Goal: Information Seeking & Learning: Learn about a topic

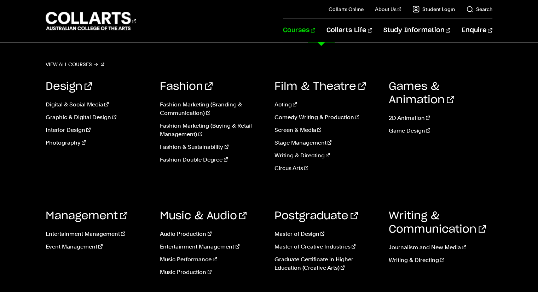
scroll to position [29, 0]
click at [176, 215] on link "Music & Audio" at bounding box center [203, 216] width 87 height 11
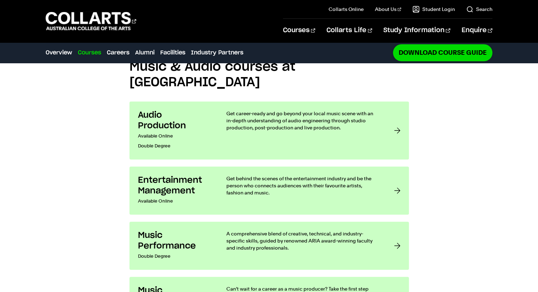
scroll to position [560, 0]
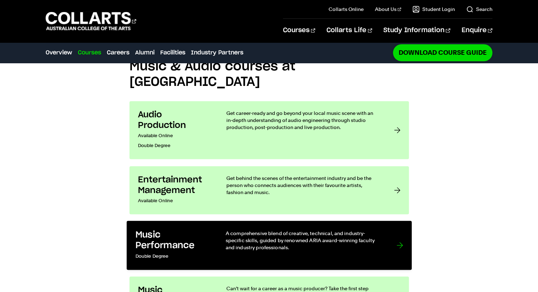
click at [241, 230] on p "A comprehensive blend of creative, technical, and industry-specific skills, gui…" at bounding box center [303, 241] width 157 height 22
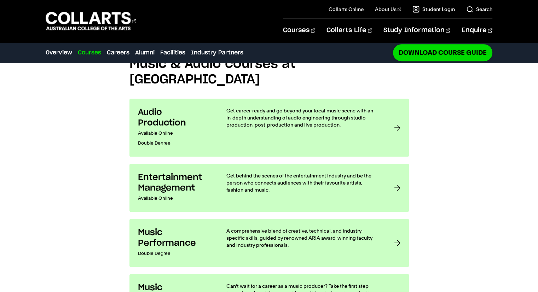
scroll to position [563, 0]
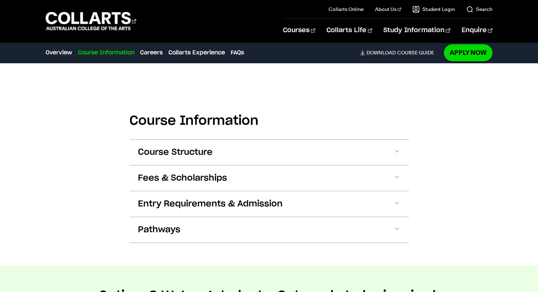
scroll to position [570, 0]
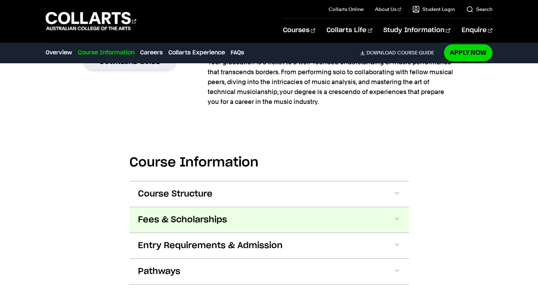
click at [204, 207] on button "Fees & Scholarships" at bounding box center [269, 219] width 280 height 25
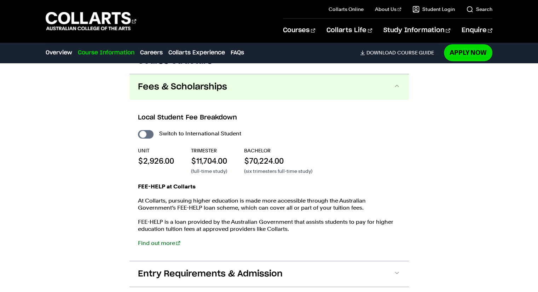
scroll to position [703, 0]
click at [147, 130] on input "International Student" at bounding box center [146, 134] width 16 height 8
checkbox input "true"
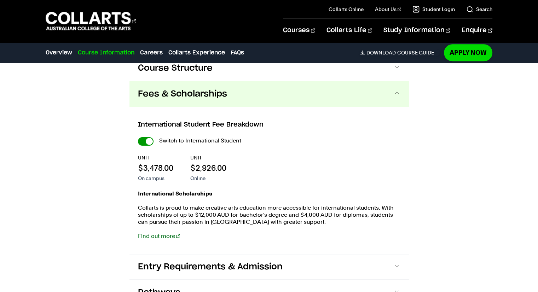
click at [145, 137] on input "International Student" at bounding box center [146, 141] width 16 height 8
checkbox input "false"
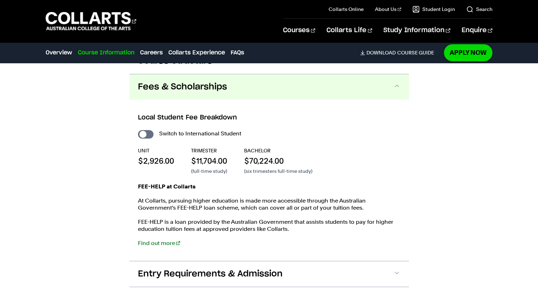
click at [72, 150] on div "Course Information Course Structure Bachelor of Music Performance The Bachelor …" at bounding box center [269, 162] width 538 height 347
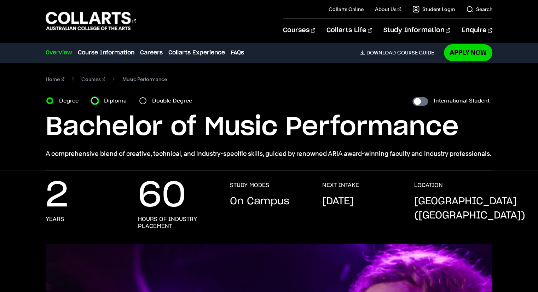
click at [95, 101] on input "Diploma" at bounding box center [94, 100] width 7 height 7
radio input "true"
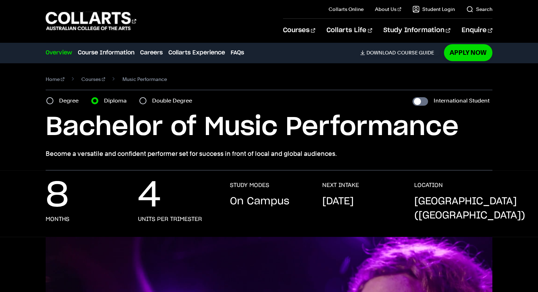
click at [142, 105] on div "Double Degree" at bounding box center [167, 101] width 57 height 10
click at [146, 100] on input "Double Degree" at bounding box center [142, 100] width 7 height 7
radio input "true"
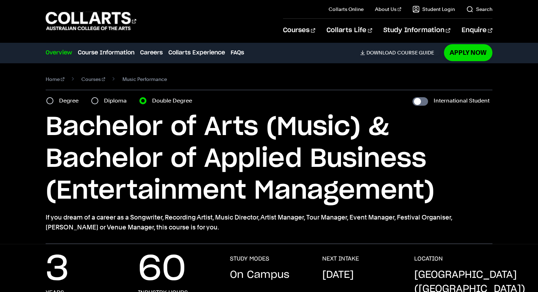
click at [69, 120] on h1 "Bachelor of Arts (Music) & Bachelor of Applied Business (Entertainment Manageme…" at bounding box center [269, 159] width 446 height 96
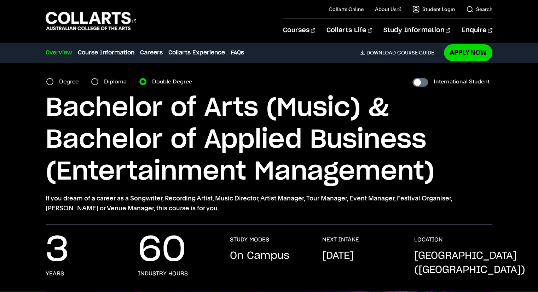
scroll to position [18, 0]
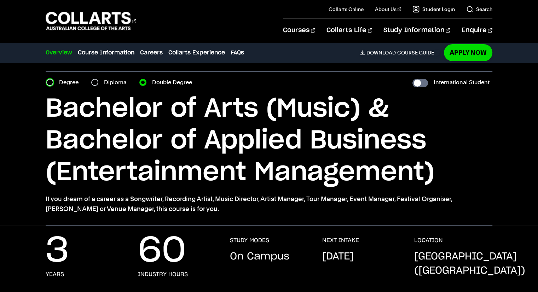
click at [51, 85] on input "Degree" at bounding box center [49, 82] width 7 height 7
radio input "true"
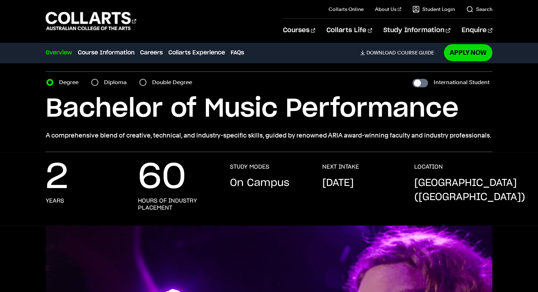
click at [147, 80] on div "Double Degree" at bounding box center [167, 82] width 57 height 10
click at [143, 81] on input "Double Degree" at bounding box center [142, 82] width 7 height 7
radio input "true"
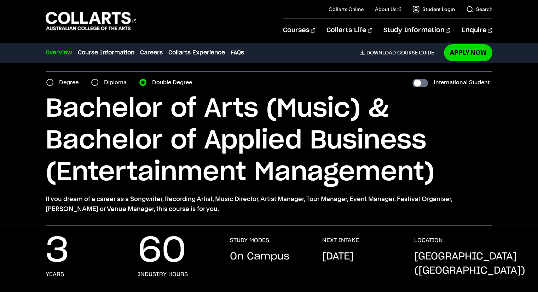
click at [1, 133] on div "Home Courses Music Performance Course variant Degree Diploma Double Degree Inte…" at bounding box center [269, 135] width 538 height 181
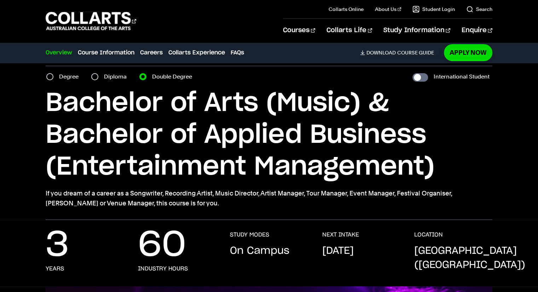
scroll to position [24, 0]
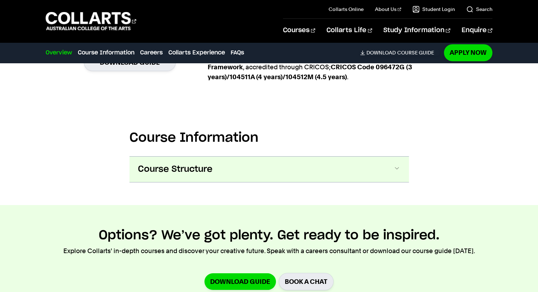
click at [191, 167] on span "Course Structure" at bounding box center [175, 169] width 75 height 11
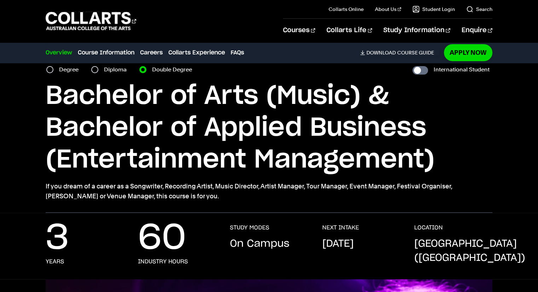
scroll to position [0, 0]
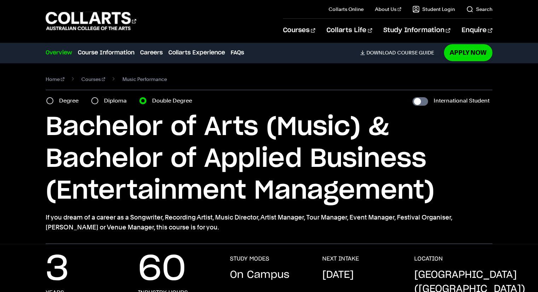
click at [63, 102] on label "Degree" at bounding box center [71, 101] width 24 height 10
click at [53, 102] on input "Degree" at bounding box center [49, 100] width 7 height 7
radio input "true"
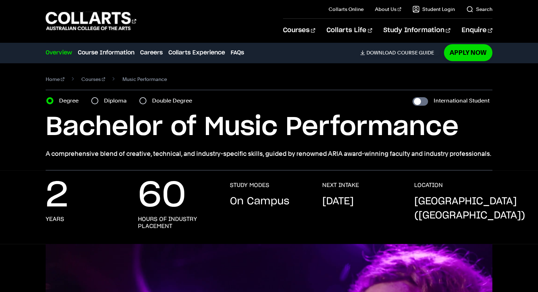
click at [149, 99] on div "Double Degree" at bounding box center [167, 101] width 57 height 10
click at [143, 100] on input "Double Degree" at bounding box center [142, 100] width 7 height 7
radio input "true"
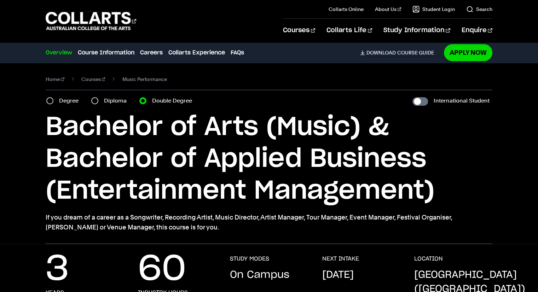
click at [12, 143] on div "Home Courses Music Performance Course variant Degree Diploma Double Degree Inte…" at bounding box center [269, 153] width 538 height 181
click at [50, 99] on input "Degree" at bounding box center [49, 100] width 7 height 7
radio input "true"
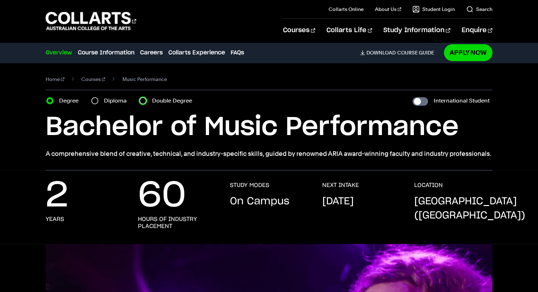
click at [142, 102] on input "Double Degree" at bounding box center [142, 100] width 7 height 7
radio input "true"
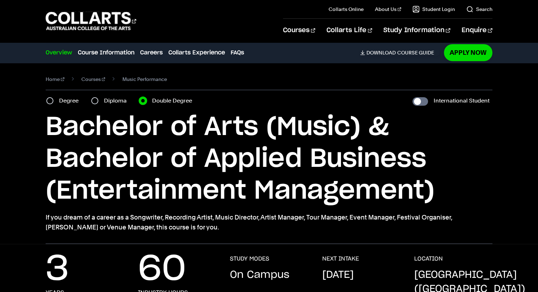
scroll to position [45, 0]
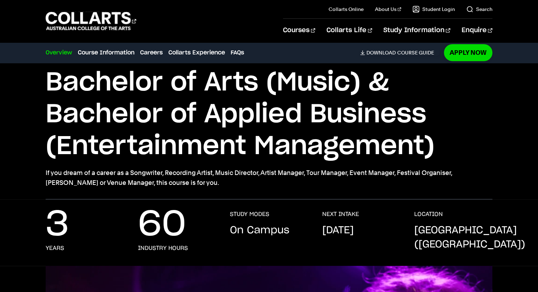
click at [30, 173] on div "Home Courses Music Performance Course variant Degree Diploma Double Degree Inte…" at bounding box center [269, 108] width 538 height 181
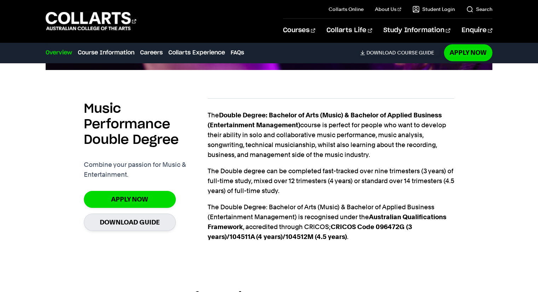
scroll to position [489, 0]
